Goal: Task Accomplishment & Management: Manage account settings

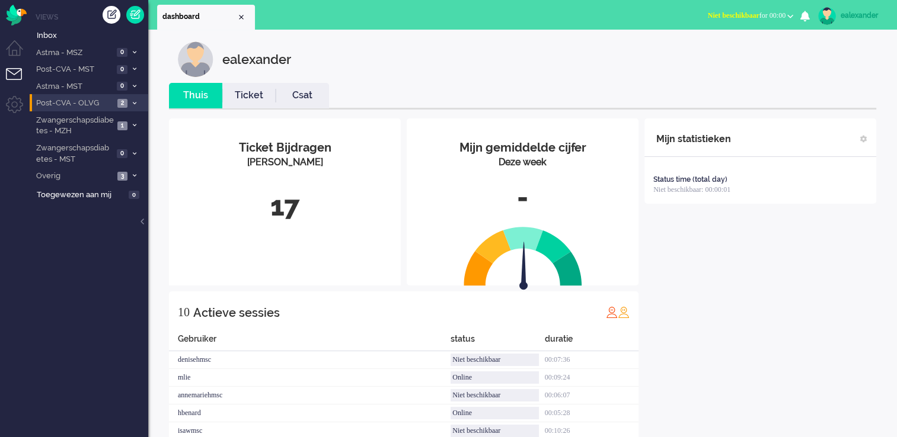
click at [133, 103] on icon at bounding box center [135, 103] width 4 height 4
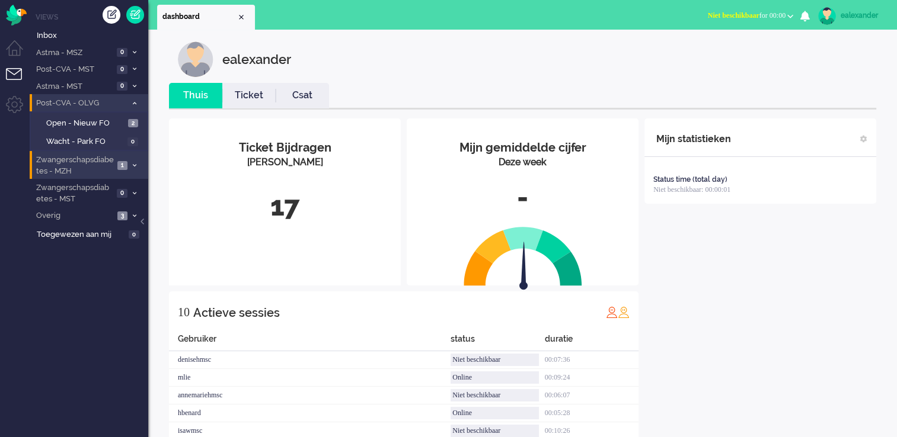
click at [136, 162] on span at bounding box center [134, 165] width 9 height 7
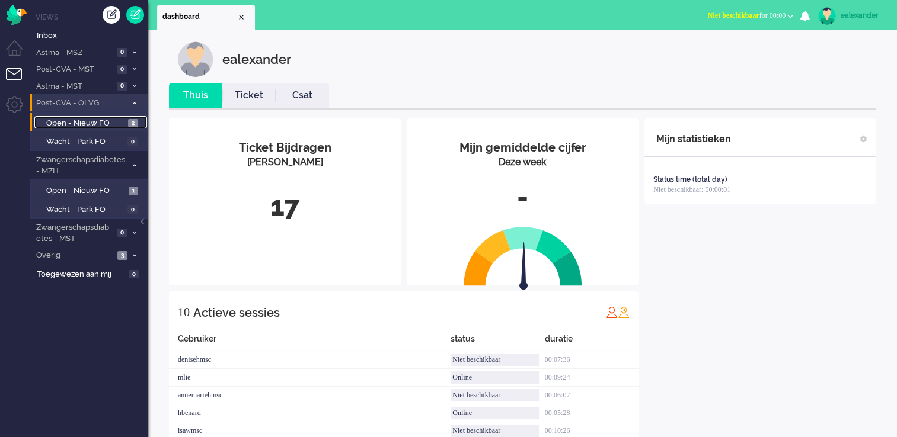
click at [129, 123] on span "2" at bounding box center [133, 123] width 10 height 9
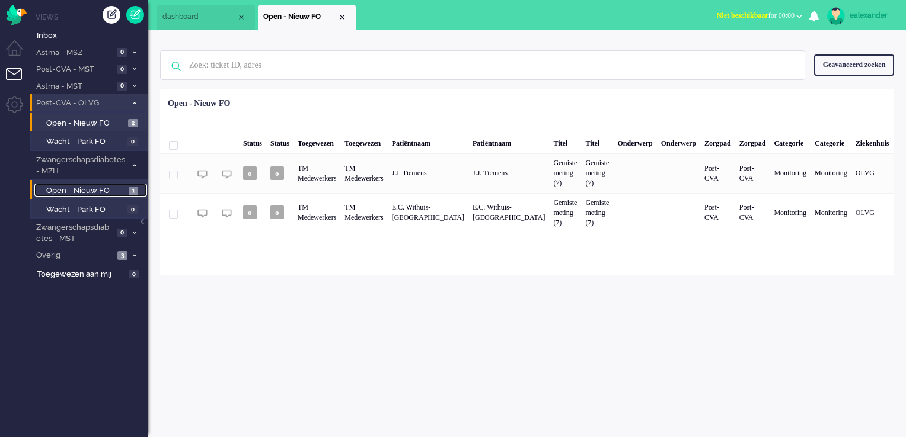
click at [132, 191] on span "1" at bounding box center [133, 191] width 9 height 9
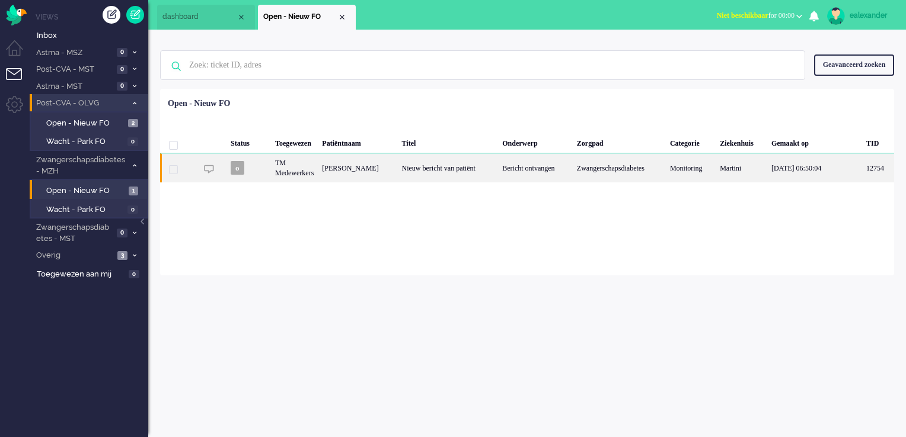
click at [551, 167] on div "Bericht ontvangen" at bounding box center [535, 167] width 75 height 29
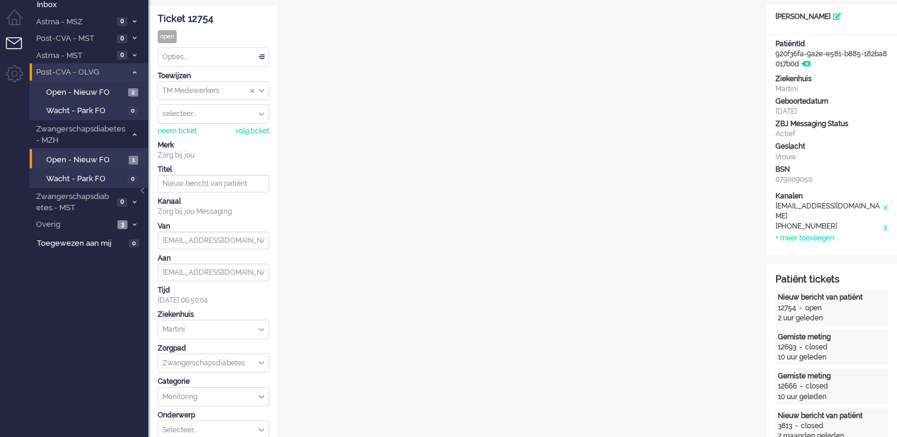
scroll to position [12, 0]
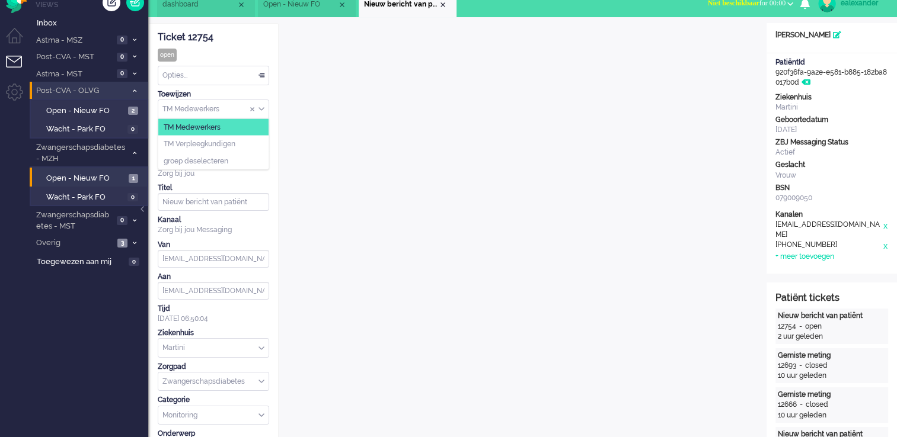
click at [263, 109] on div "TM Medewerkers" at bounding box center [213, 109] width 110 height 18
click at [256, 141] on li "TM Verpleegkundigen" at bounding box center [213, 144] width 110 height 17
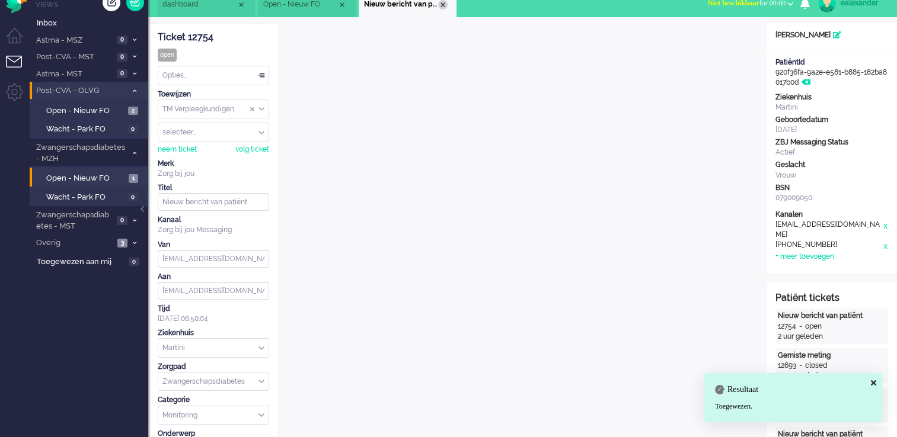
click at [443, 4] on div "Close tab" at bounding box center [442, 4] width 9 height 9
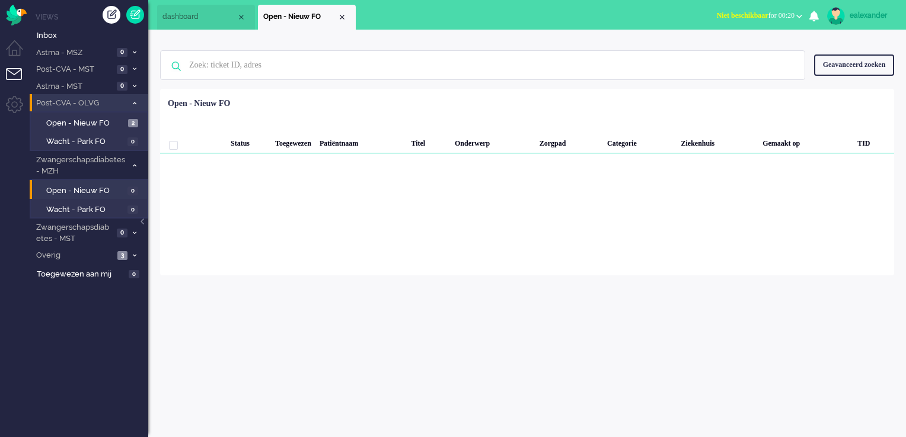
click at [774, 11] on button "Niet beschikbaar for 00:20" at bounding box center [759, 15] width 100 height 17
click at [761, 52] on label "Online" at bounding box center [753, 53] width 94 height 10
click at [883, 22] on link "ealexander" at bounding box center [858, 16] width 69 height 18
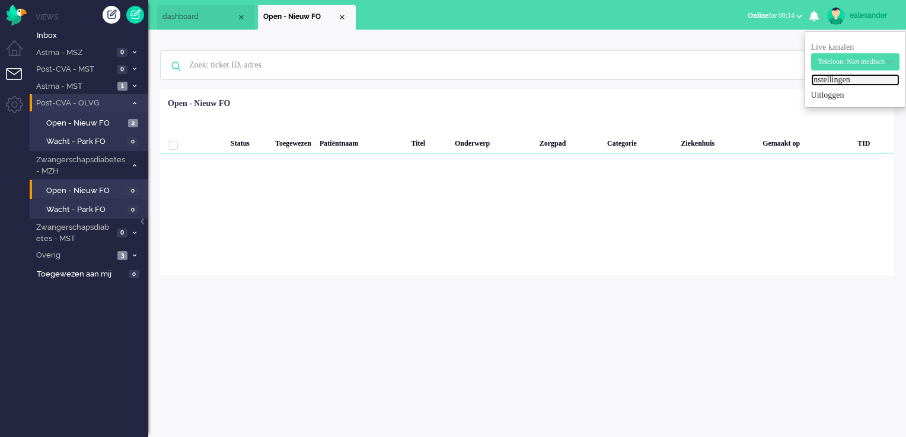
click at [842, 79] on link "Instellingen" at bounding box center [855, 80] width 88 height 12
select select
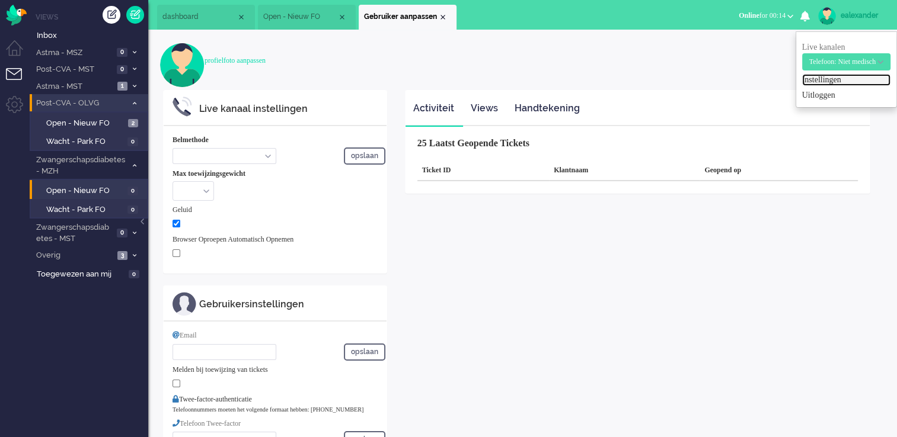
select select "inbound-new"
type input "[PHONE_NUMBER]"
checkbox input "true"
type input "[PERSON_NAME][EMAIL_ADDRESS][DOMAIN_NAME]"
type input "[PHONE_NUMBER]"
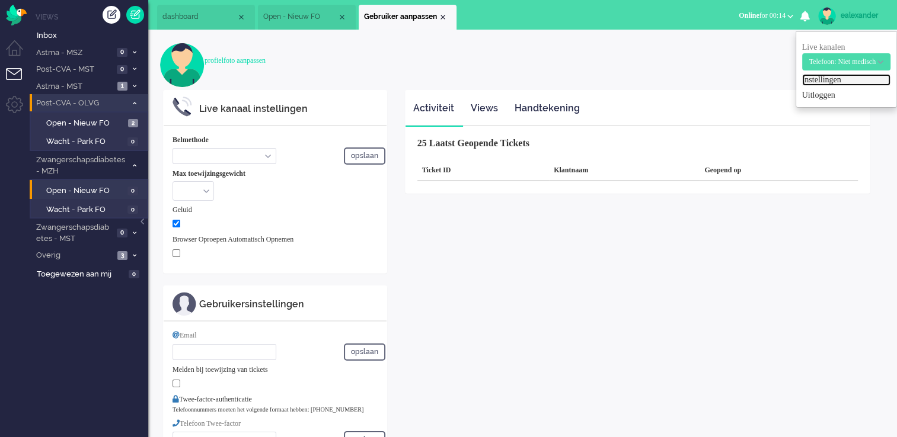
select select "nl"
select select "en_GB"
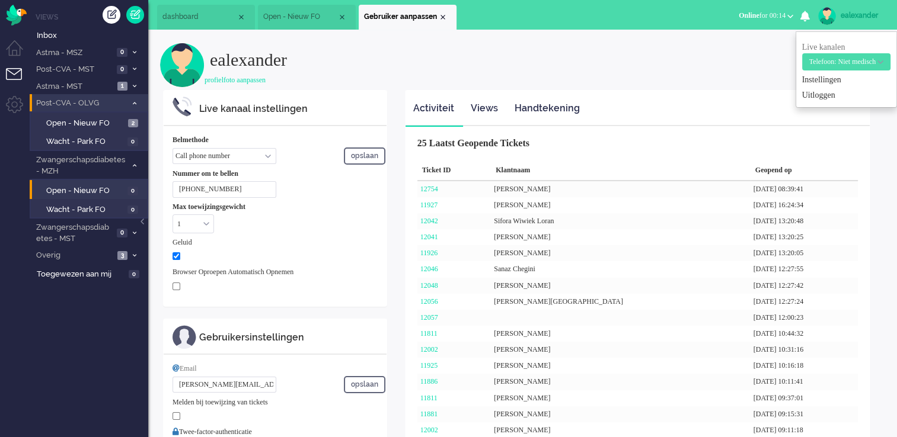
click at [882, 63] on b "button" at bounding box center [880, 62] width 6 height 4
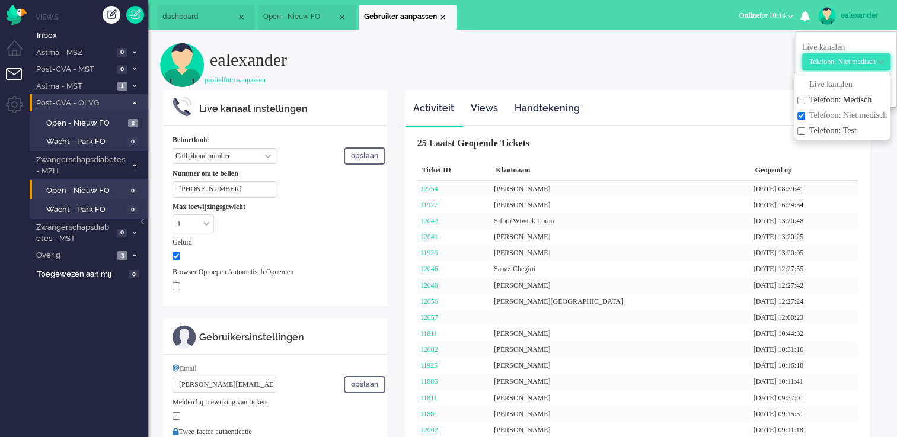
click at [882, 63] on b "button" at bounding box center [880, 62] width 6 height 4
click at [730, 47] on h2 "ealexander" at bounding box center [547, 56] width 675 height 27
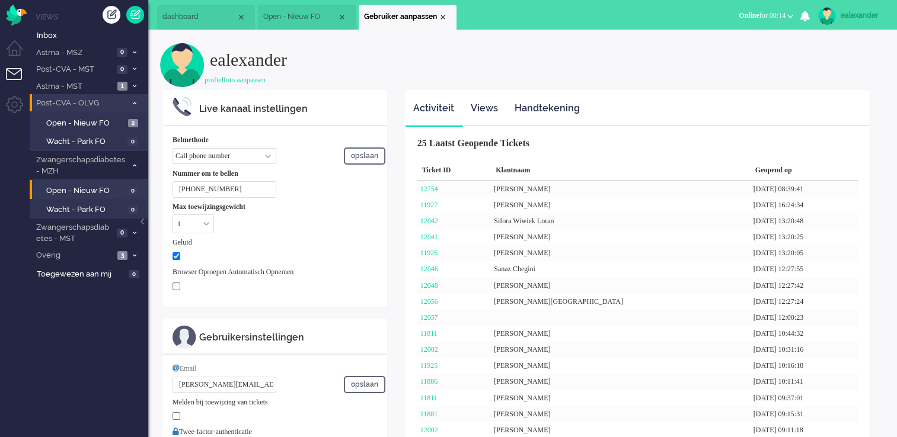
click at [870, 11] on div "ealexander" at bounding box center [862, 15] width 44 height 12
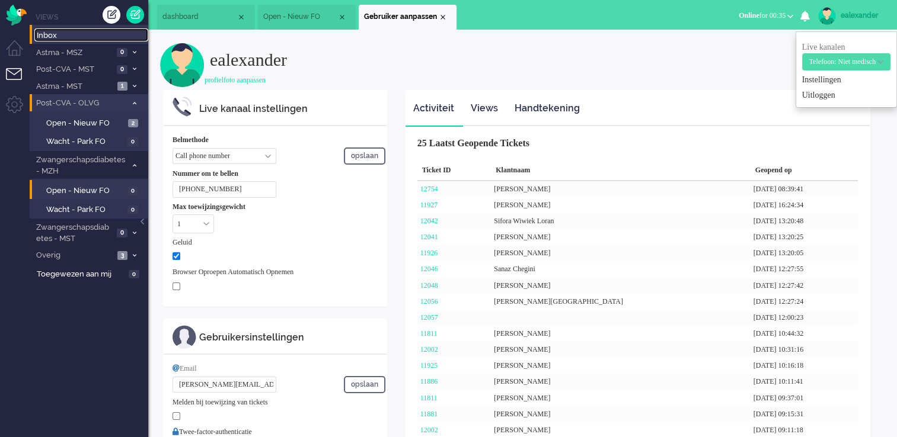
click at [68, 34] on span "Inbox" at bounding box center [92, 35] width 111 height 11
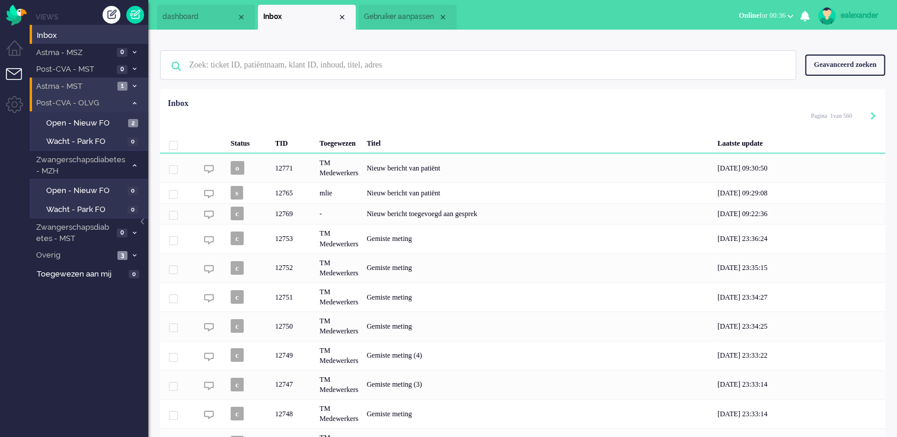
click at [136, 85] on icon at bounding box center [135, 86] width 4 height 4
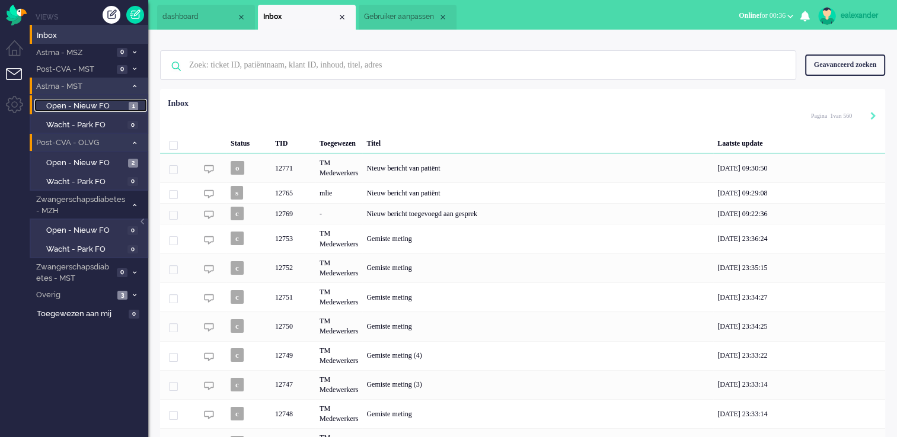
click at [128, 100] on link "Open - Nieuw FO 1" at bounding box center [90, 105] width 113 height 13
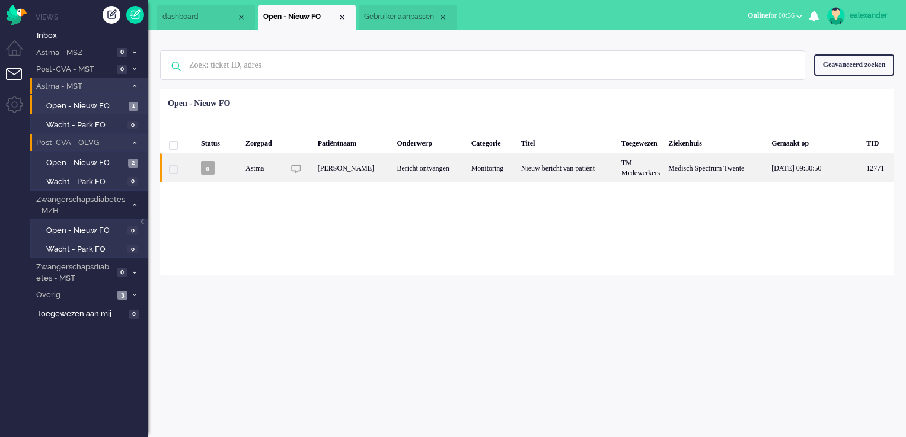
click at [634, 179] on div "TM Medewerkers" at bounding box center [640, 167] width 47 height 29
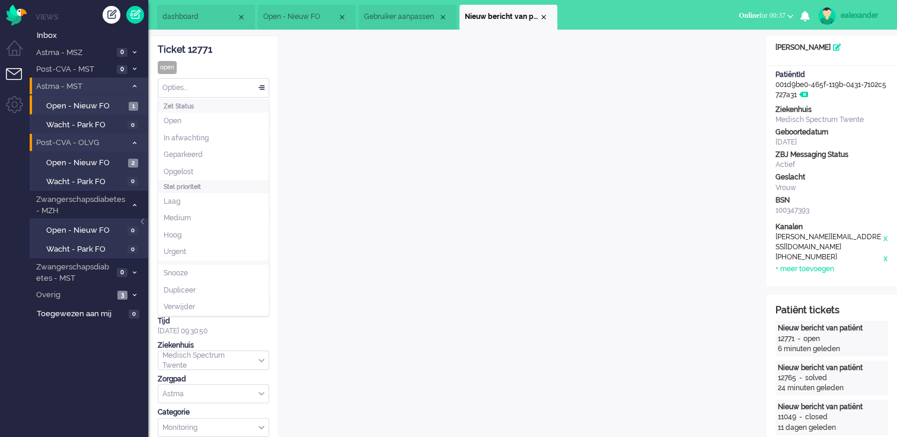
click at [261, 88] on div "Opties..." at bounding box center [213, 88] width 110 height 18
click at [209, 170] on li "Opgelost" at bounding box center [213, 172] width 110 height 17
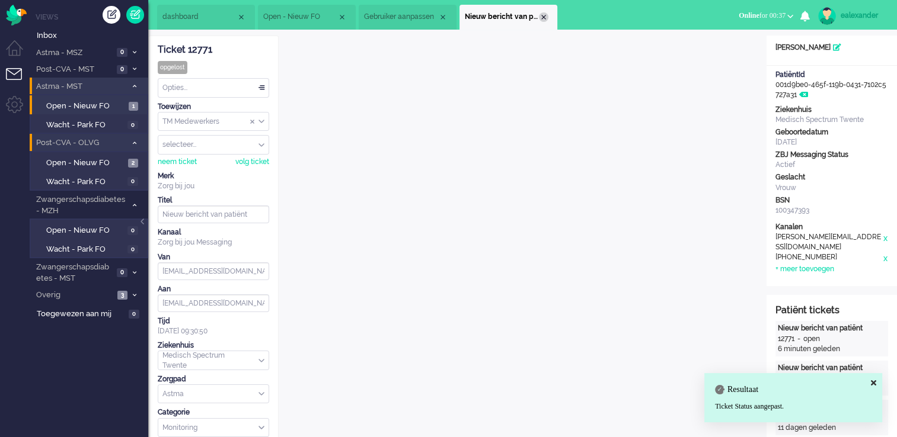
click at [540, 16] on div "Close tab" at bounding box center [543, 16] width 9 height 9
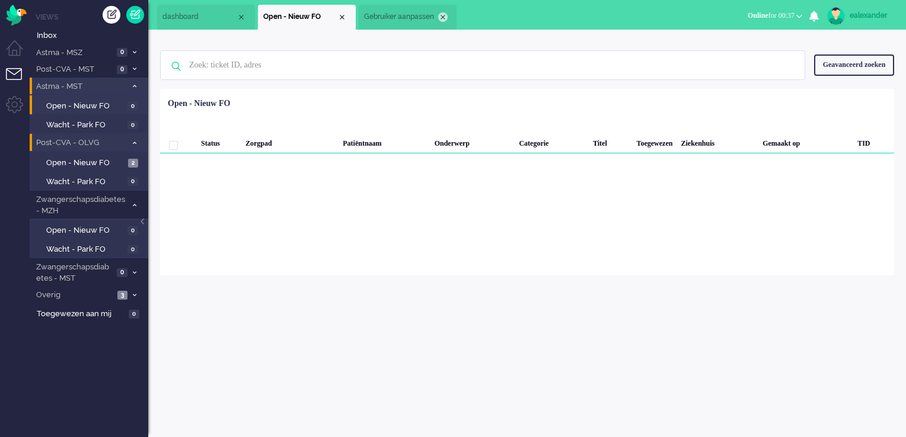
click at [443, 18] on div "Close tab" at bounding box center [442, 16] width 9 height 9
